Goal: Task Accomplishment & Management: Manage account settings

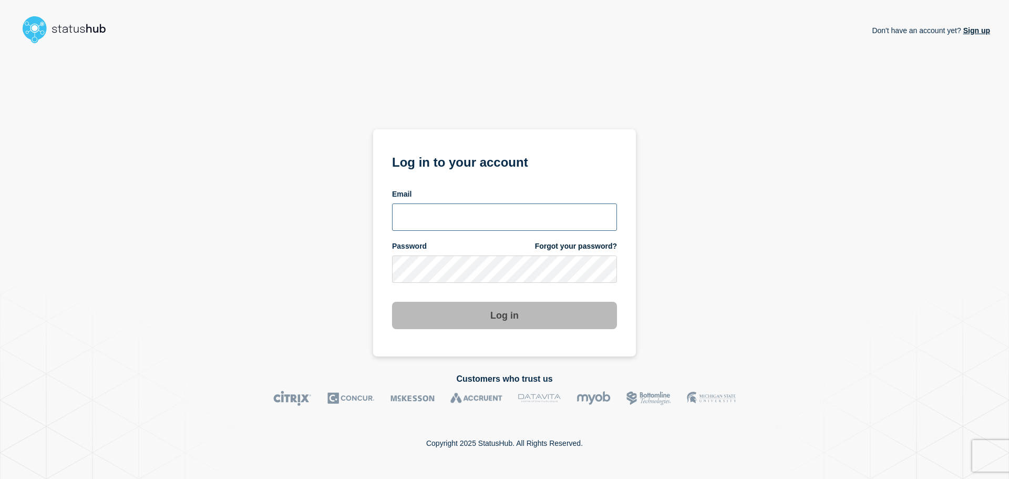
type input "[PERSON_NAME][EMAIL_ADDRESS][PERSON_NAME][DOMAIN_NAME]"
drag, startPoint x: 624, startPoint y: 285, endPoint x: 599, endPoint y: 296, distance: 27.5
click at [624, 284] on section "Log in to your account Email [PERSON_NAME][EMAIL_ADDRESS][PERSON_NAME][DOMAIN_N…" at bounding box center [504, 242] width 263 height 227
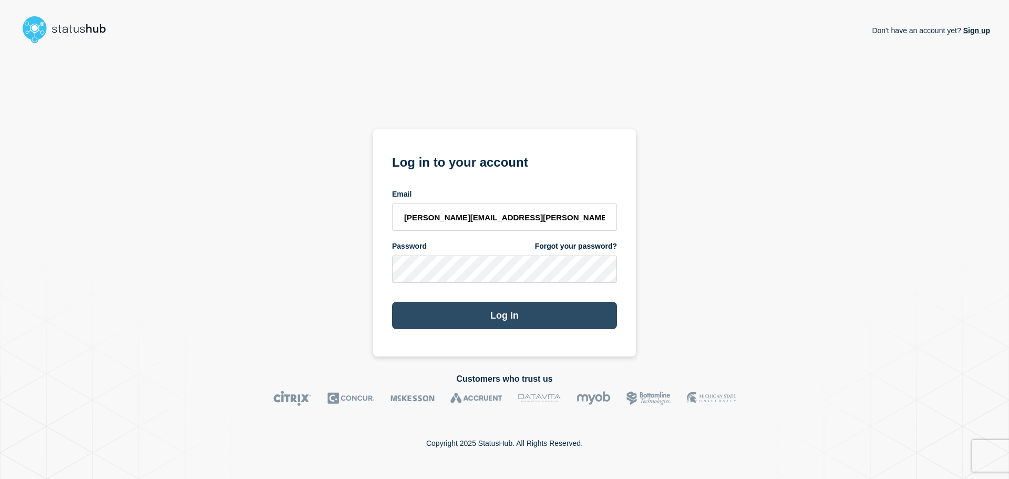
click at [574, 307] on button "Log in" at bounding box center [504, 315] width 225 height 27
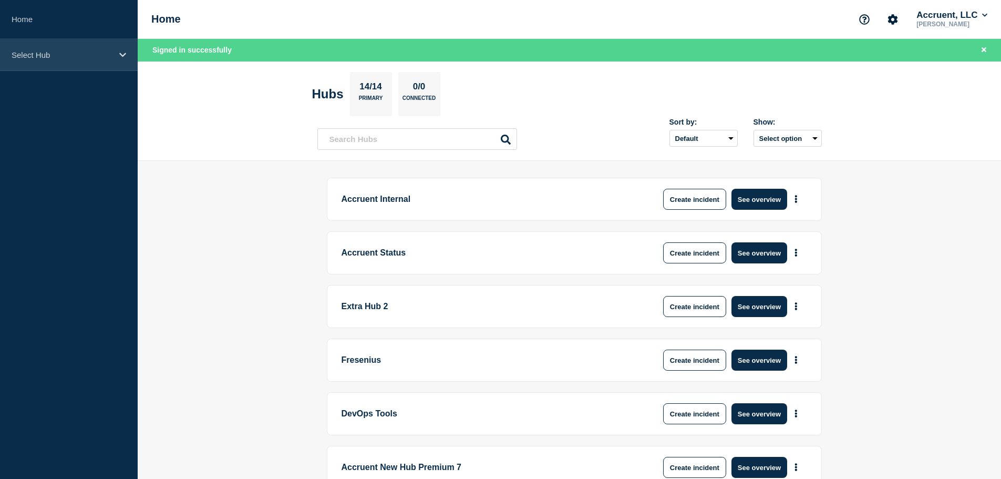
click at [115, 54] on div "Select Hub" at bounding box center [69, 55] width 138 height 32
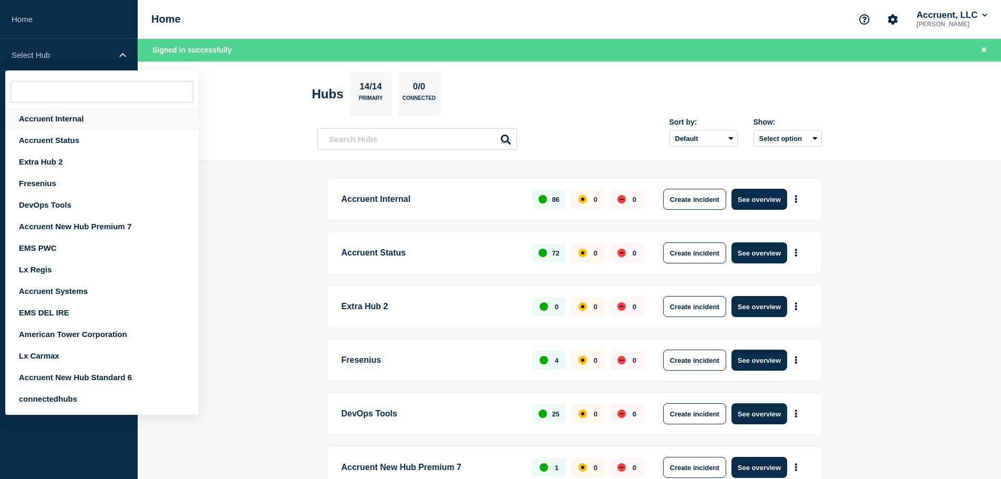
click at [69, 118] on div "Accruent Internal" at bounding box center [101, 119] width 193 height 22
